Goal: Task Accomplishment & Management: Use online tool/utility

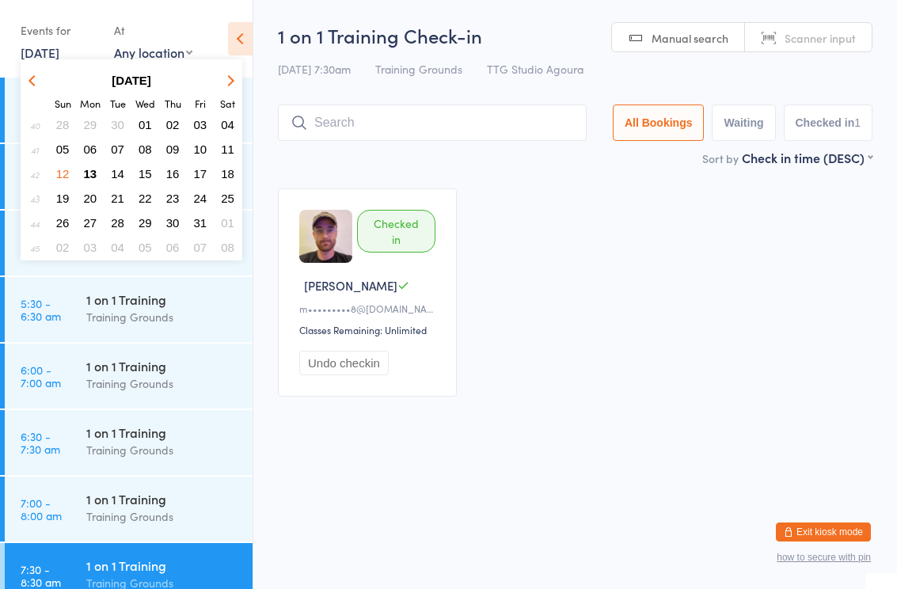
click at [94, 180] on span "13" at bounding box center [90, 173] width 13 height 13
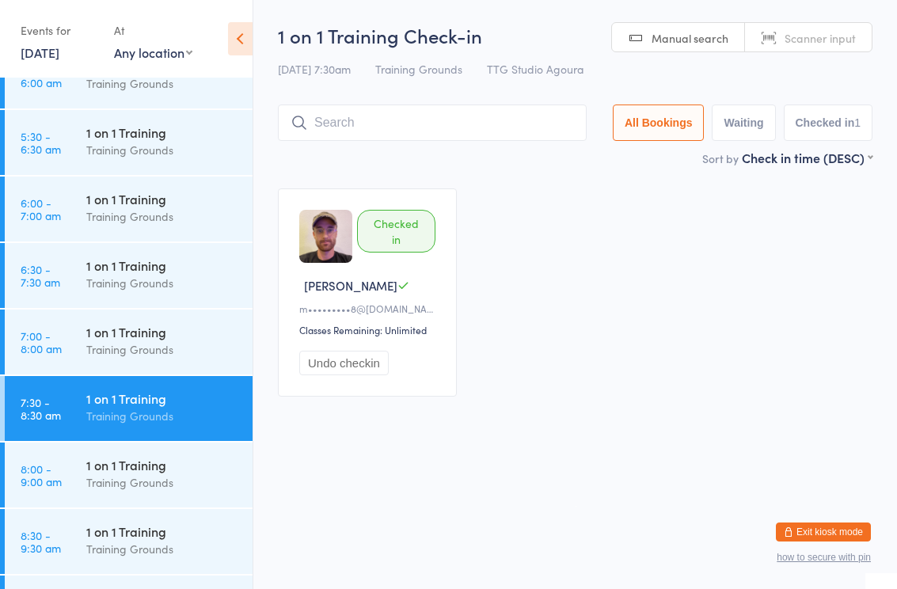
scroll to position [213, 0]
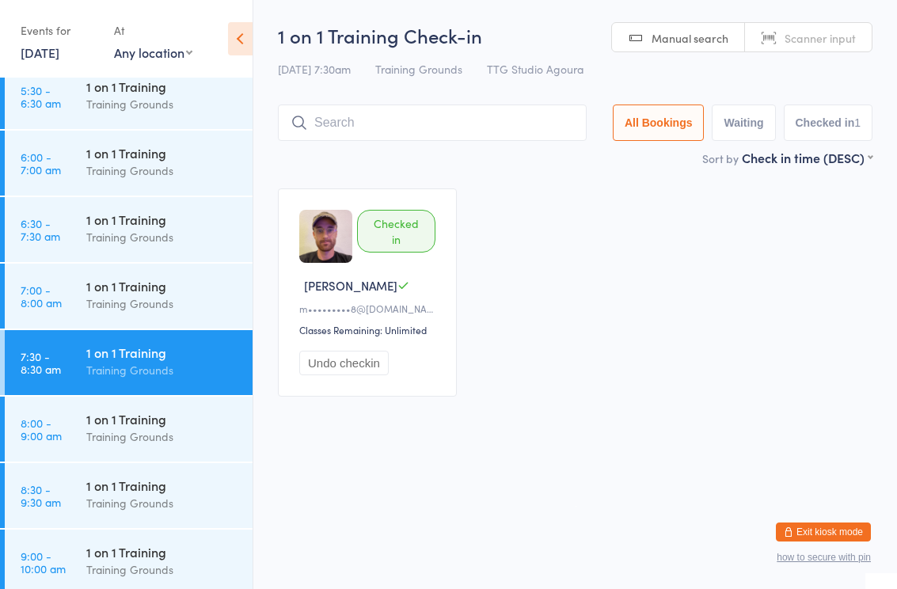
click at [129, 165] on div "Training Grounds" at bounding box center [162, 171] width 153 height 18
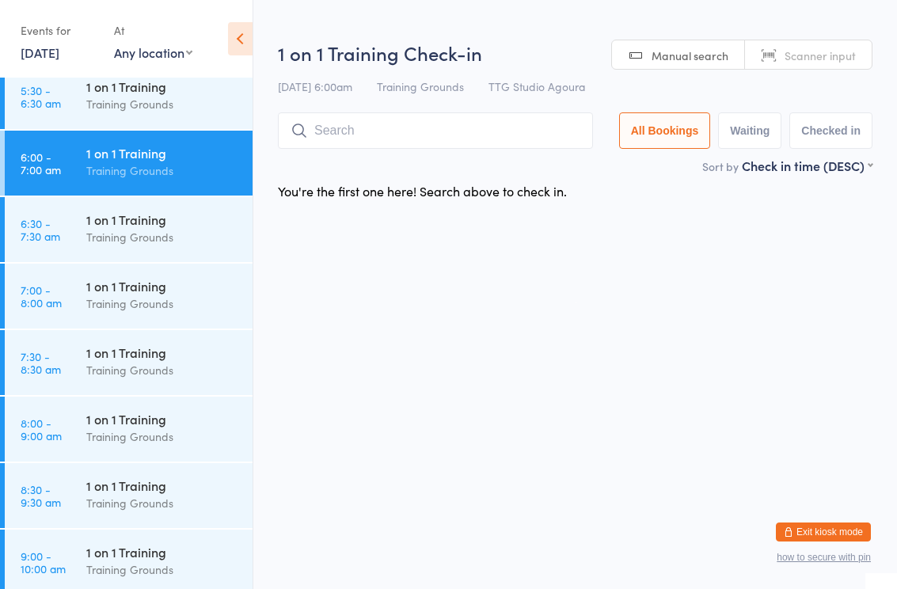
click at [408, 130] on input "search" at bounding box center [435, 130] width 315 height 36
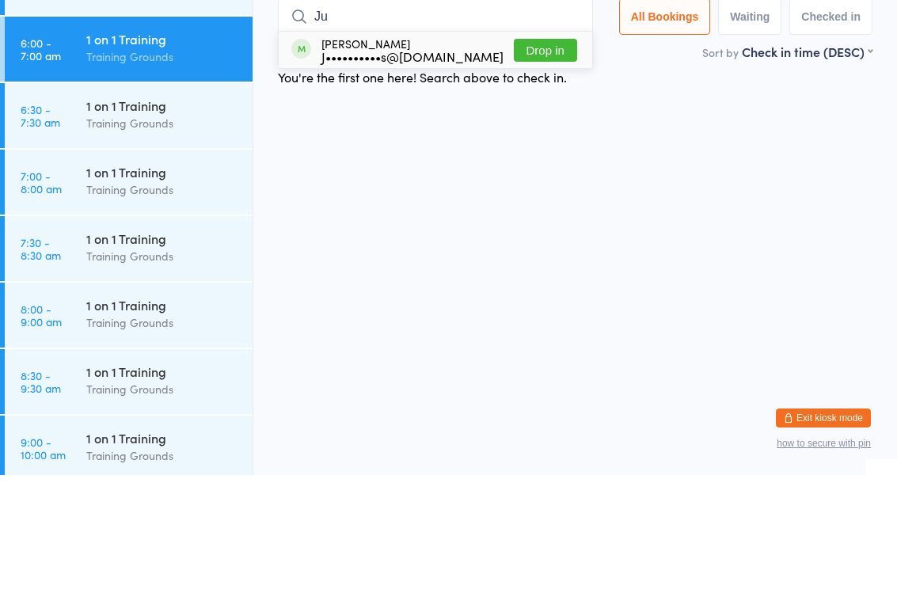
type input "Ju"
click at [426, 164] on div "J••••••••••s@[DOMAIN_NAME]" at bounding box center [412, 170] width 182 height 13
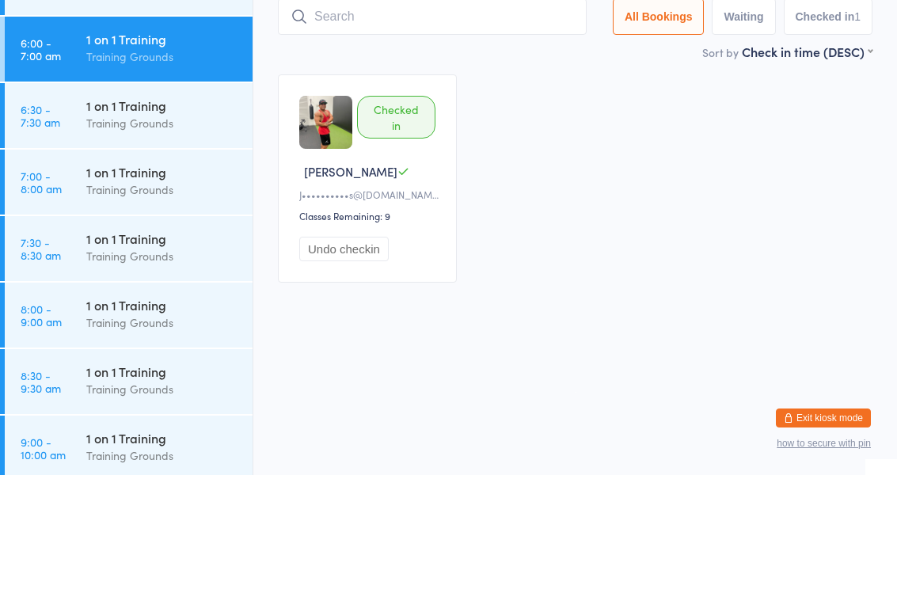
click at [135, 277] on div "1 on 1 Training" at bounding box center [162, 285] width 153 height 17
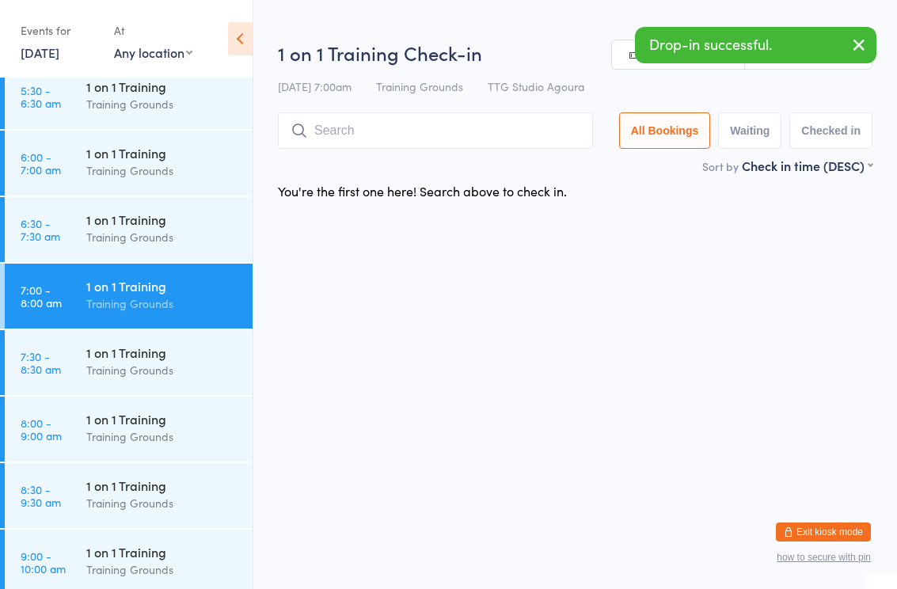
click at [146, 158] on div "1 on 1 Training" at bounding box center [162, 152] width 153 height 17
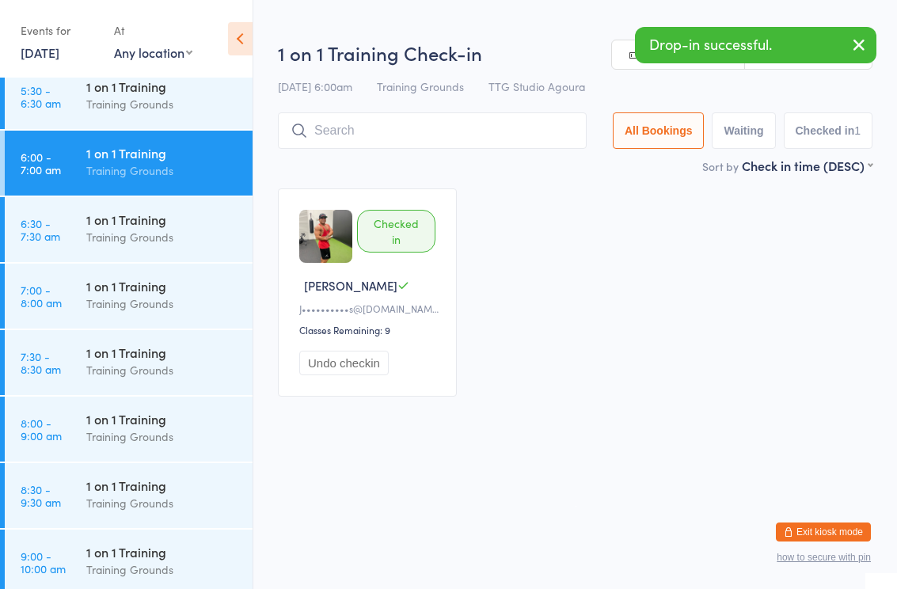
click at [146, 299] on div "Training Grounds" at bounding box center [162, 304] width 153 height 18
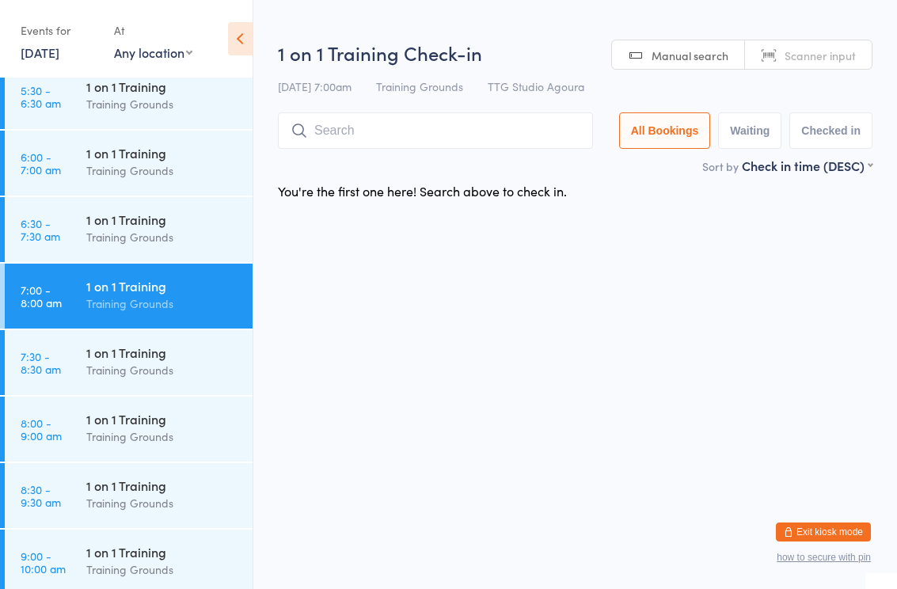
click at [165, 160] on div "1 on 1 Training" at bounding box center [162, 152] width 153 height 17
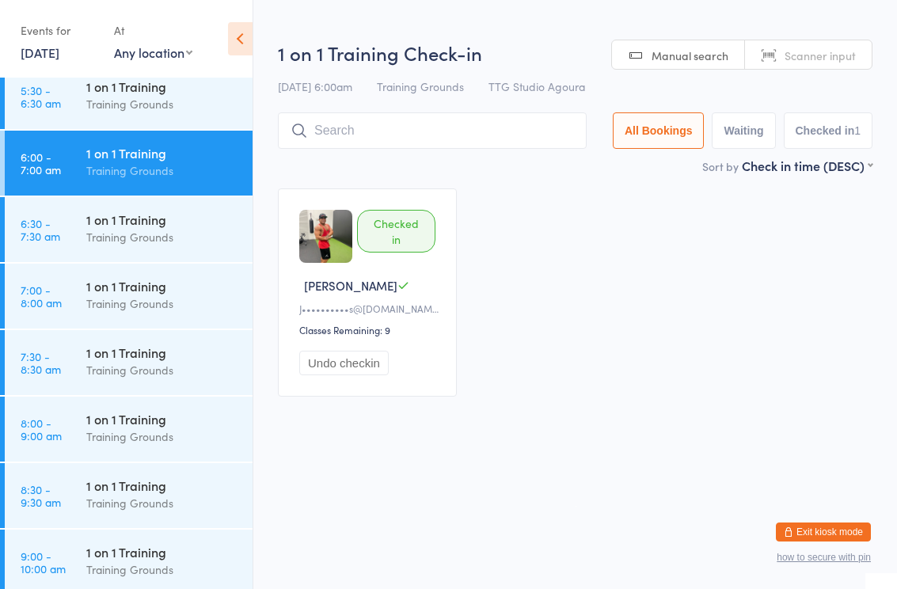
click at [148, 291] on div "1 on 1 Training" at bounding box center [162, 285] width 153 height 17
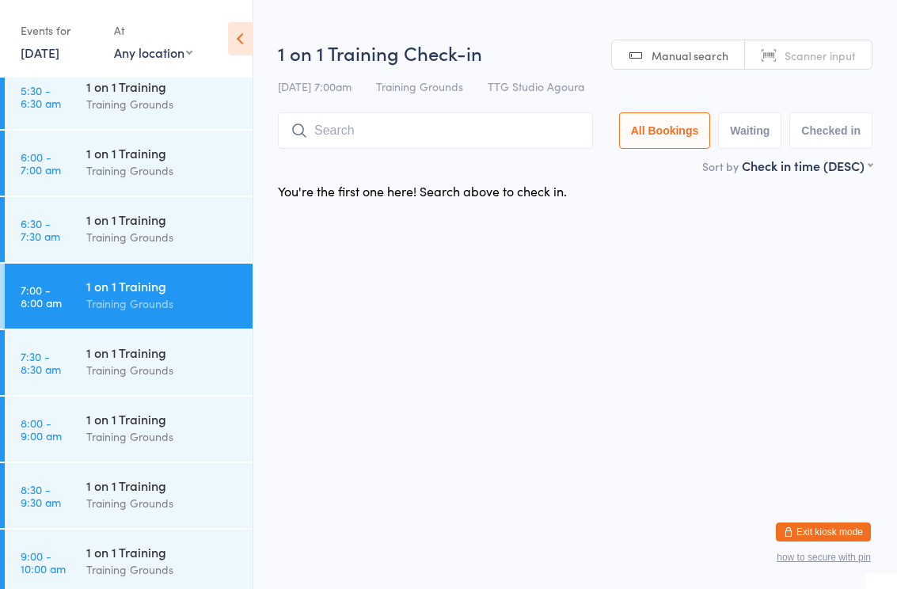
click at [371, 131] on input "search" at bounding box center [435, 130] width 315 height 36
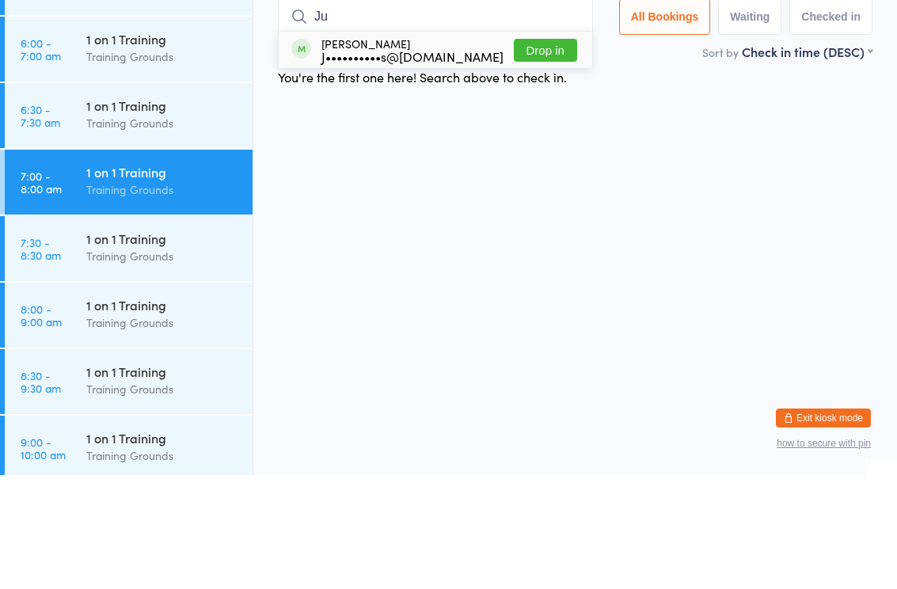
type input "Ju"
click at [434, 164] on div "J••••••••••s@[DOMAIN_NAME]" at bounding box center [412, 170] width 182 height 13
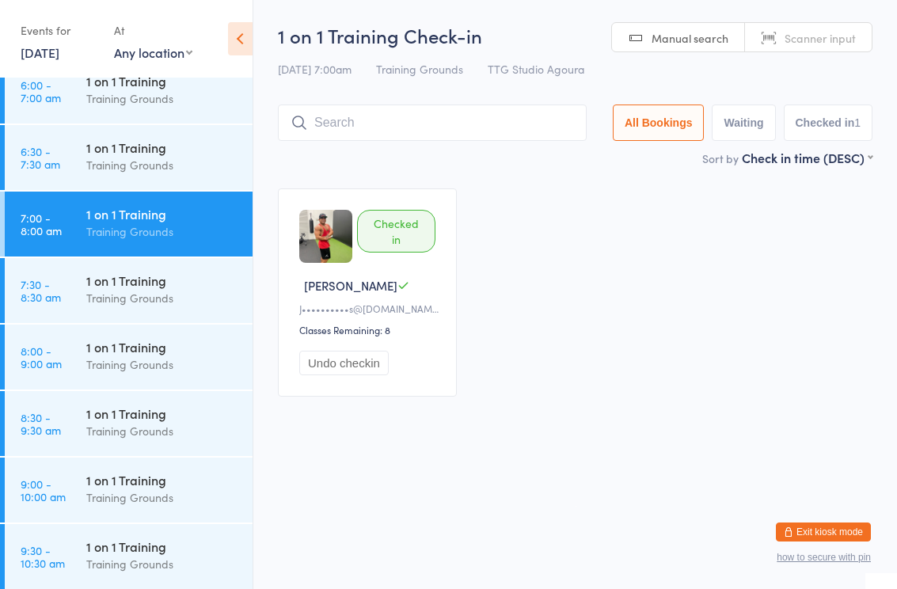
scroll to position [288, 0]
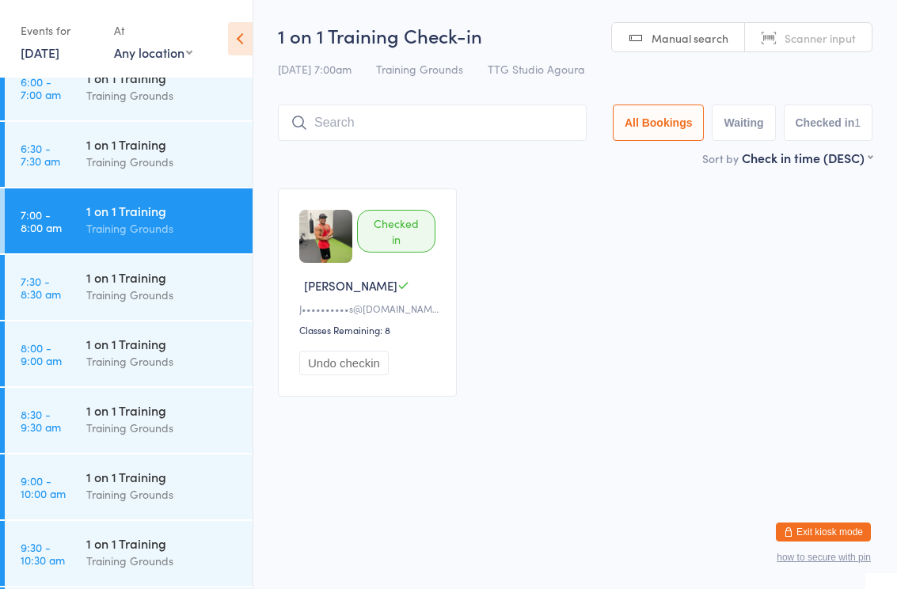
click at [162, 162] on div "Training Grounds" at bounding box center [162, 162] width 153 height 18
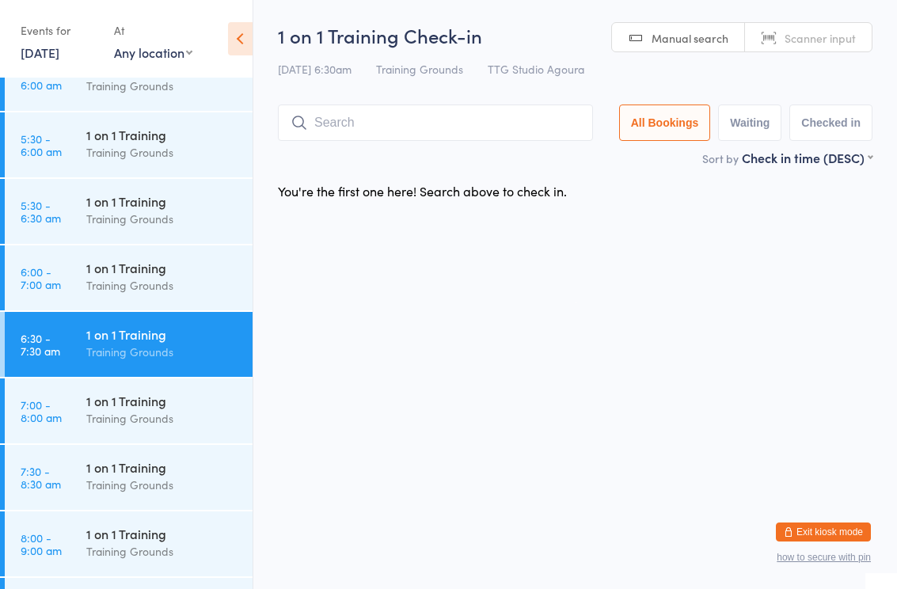
scroll to position [98, 0]
click at [143, 196] on div "1 on 1 Training" at bounding box center [162, 200] width 153 height 17
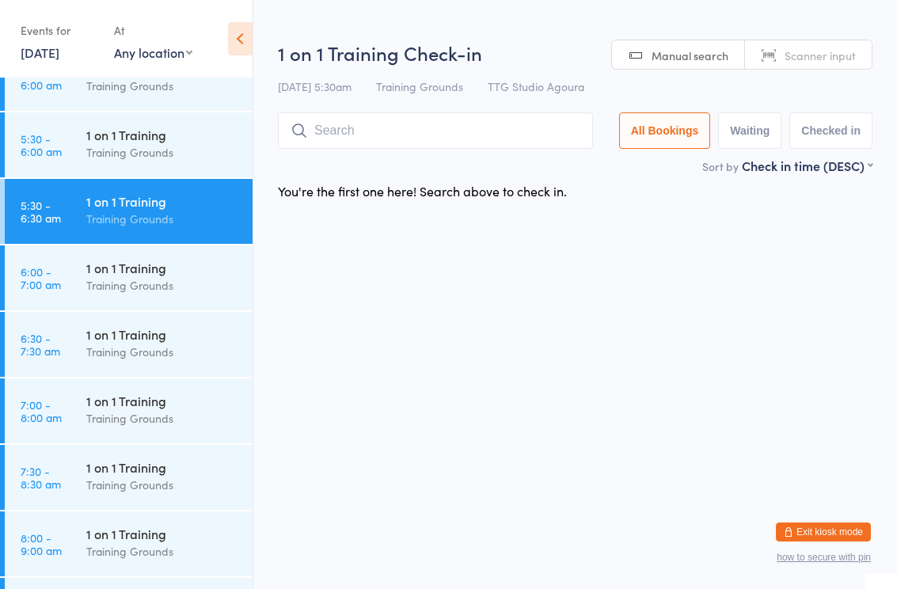
click at [181, 124] on div "1 on 1 Training Training Grounds" at bounding box center [169, 143] width 166 height 63
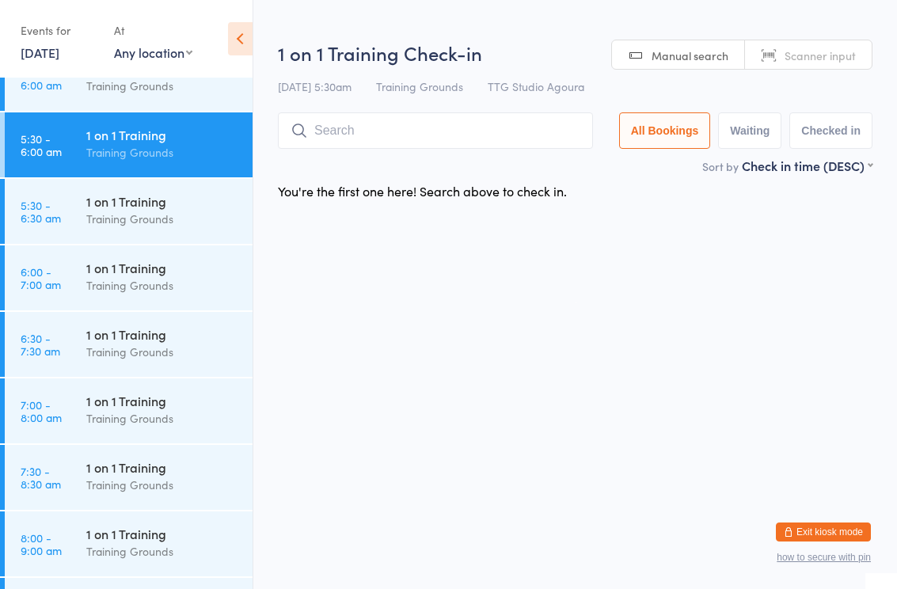
click at [177, 254] on div "1 on 1 Training Training Grounds" at bounding box center [169, 276] width 166 height 63
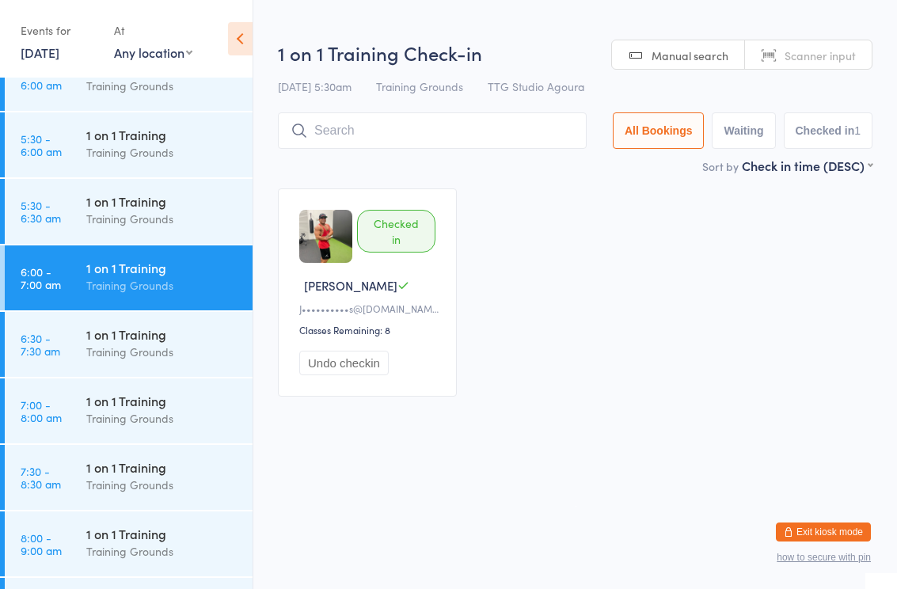
click at [503, 144] on input "search" at bounding box center [432, 130] width 309 height 36
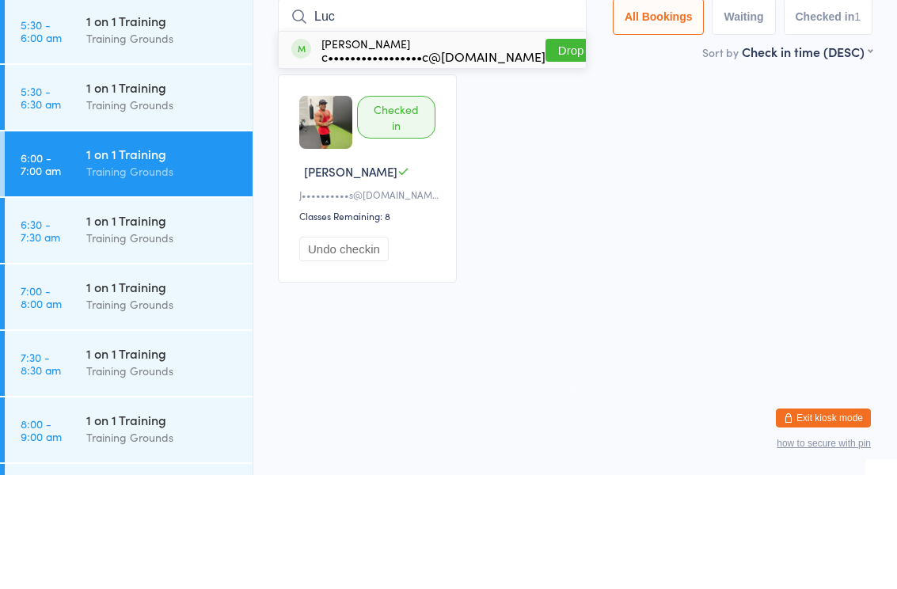
type input "Luc"
click at [437, 151] on div "Lucas Mandic c•••••••••••••••••c@gmail.com" at bounding box center [433, 163] width 224 height 25
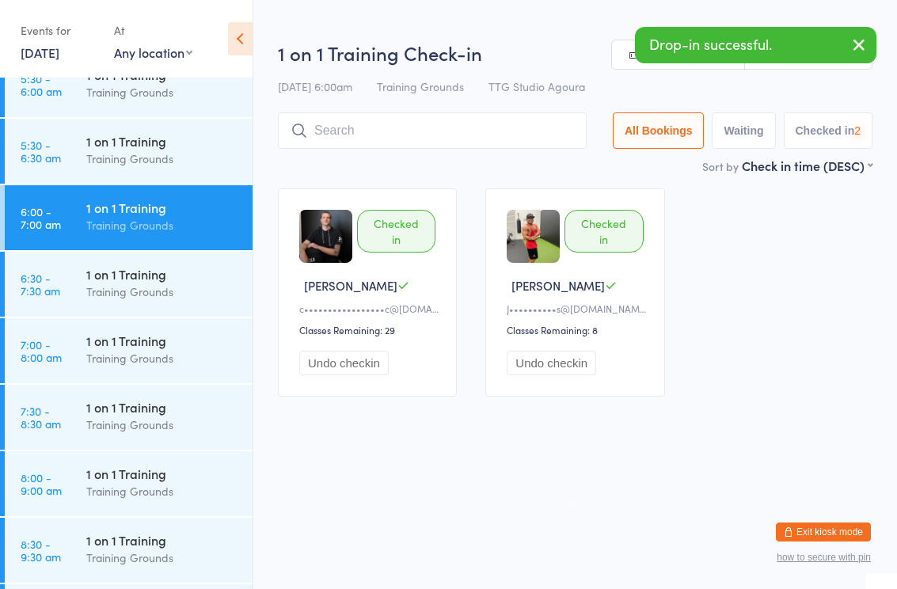
scroll to position [165, 0]
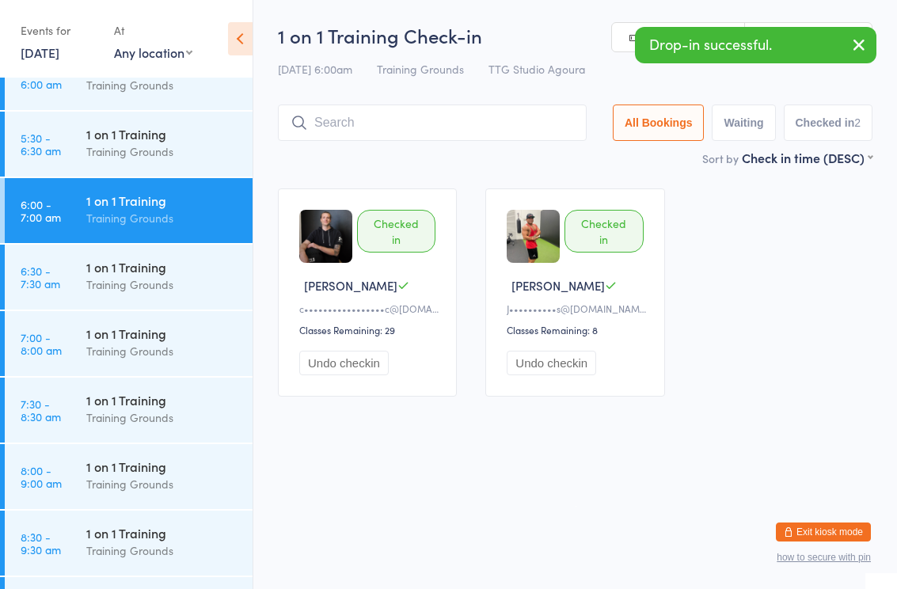
click at [161, 327] on div "1 on 1 Training" at bounding box center [162, 333] width 153 height 17
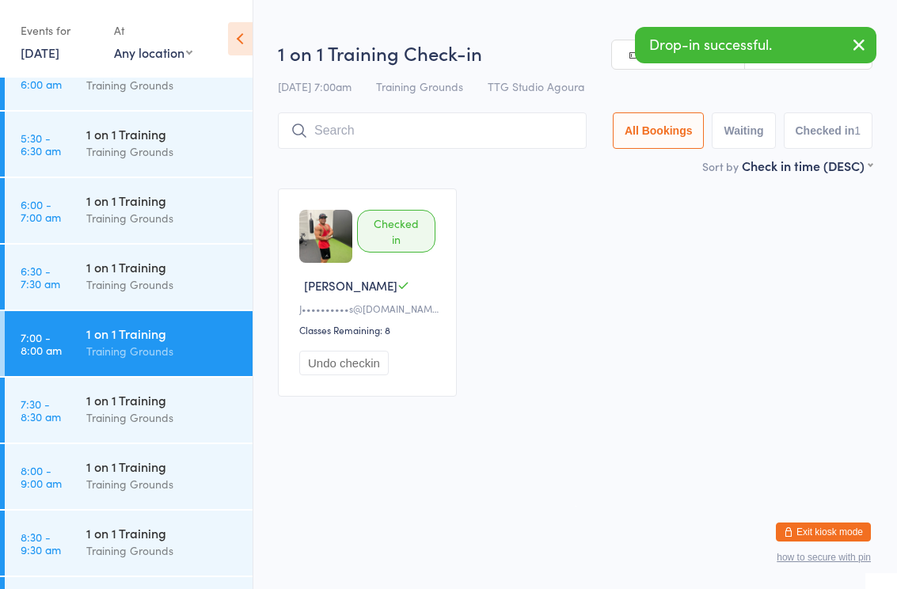
click at [463, 131] on input "search" at bounding box center [432, 130] width 309 height 36
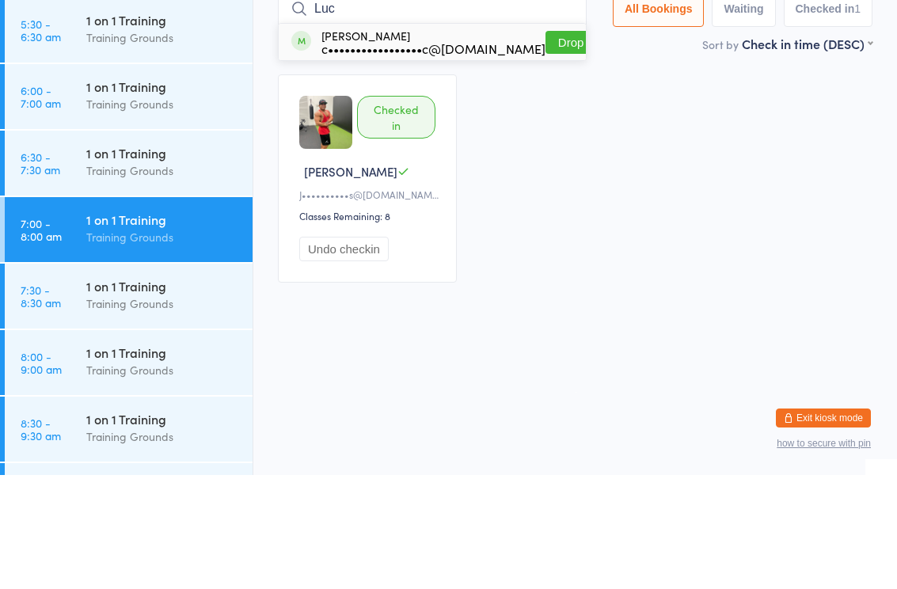
type input "Luc"
click at [415, 156] on div "c•••••••••••••••••c@[DOMAIN_NAME]" at bounding box center [433, 162] width 224 height 13
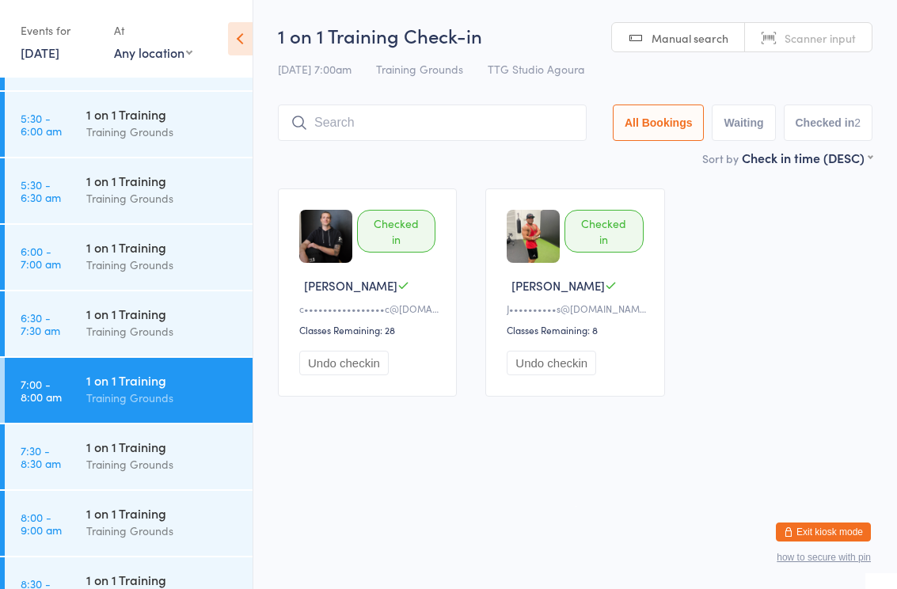
scroll to position [120, 0]
click at [147, 534] on div "Training Grounds" at bounding box center [162, 530] width 153 height 18
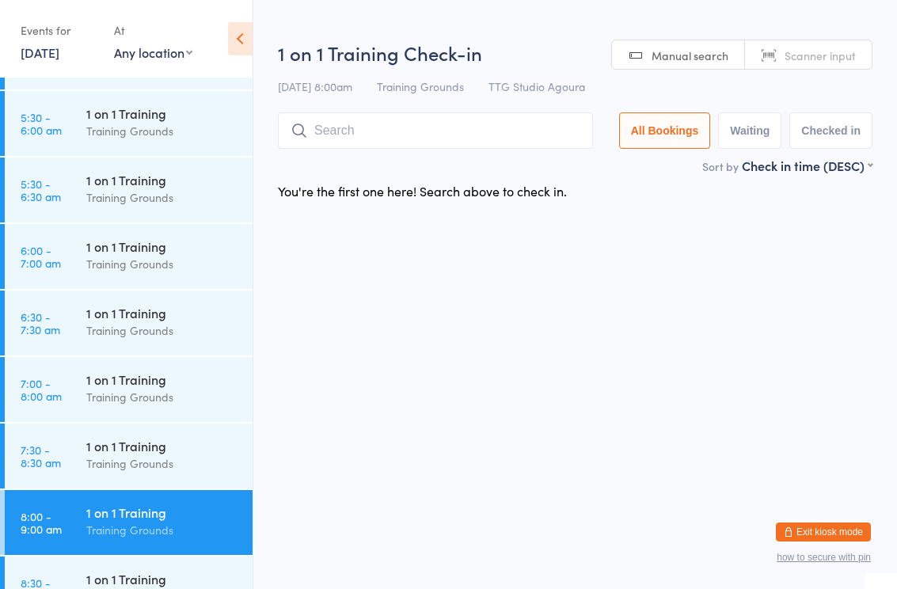
click at [160, 470] on div "Training Grounds" at bounding box center [162, 463] width 153 height 18
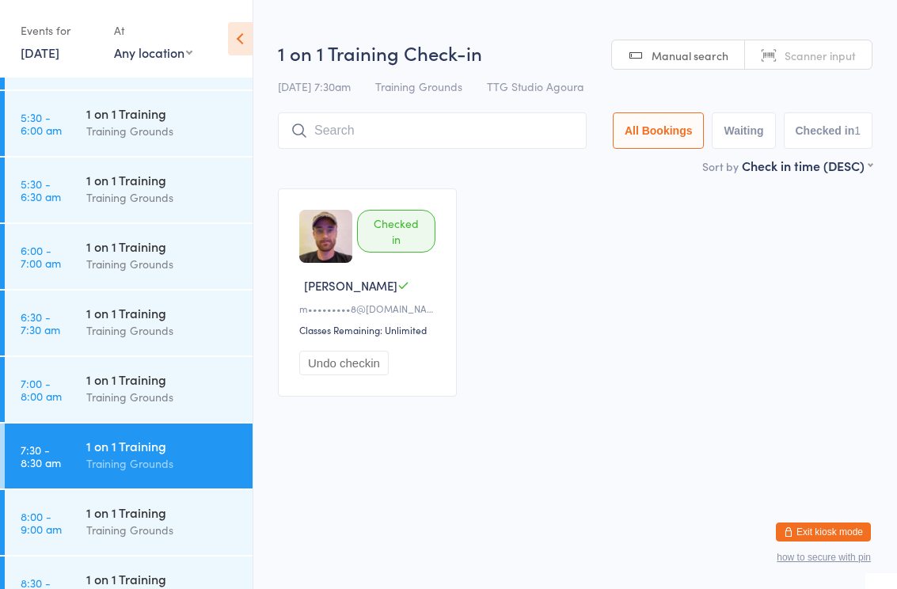
click at [169, 383] on div "1 on 1 Training" at bounding box center [162, 379] width 153 height 17
